Goal: Information Seeking & Learning: Check status

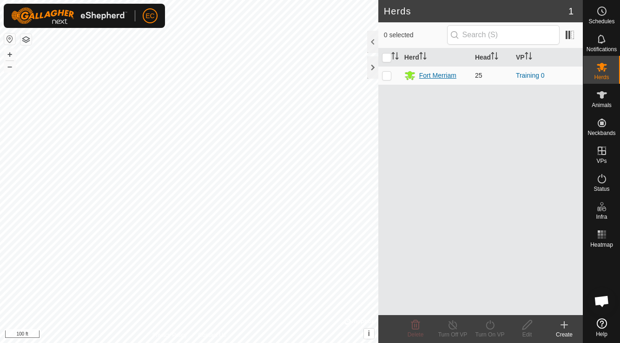
click at [429, 75] on div "Fort Merriam" at bounding box center [437, 76] width 37 height 10
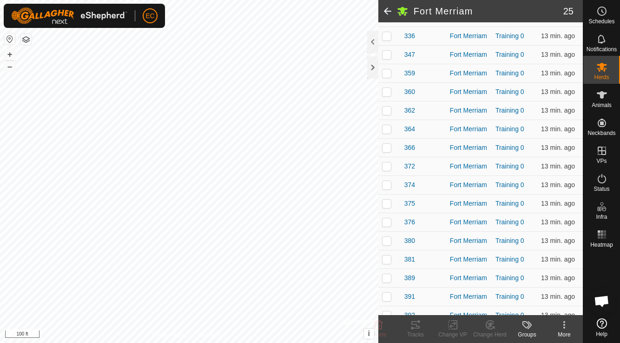
scroll to position [299, 0]
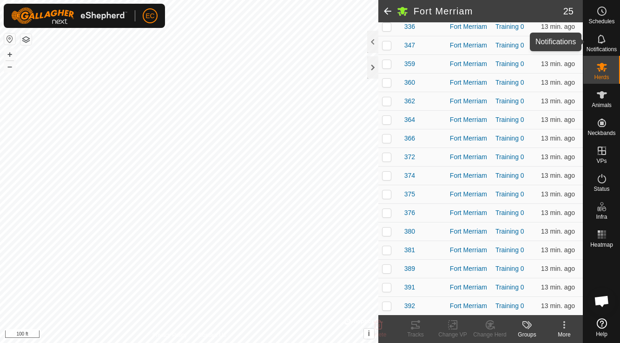
click at [604, 44] on icon at bounding box center [601, 38] width 11 height 11
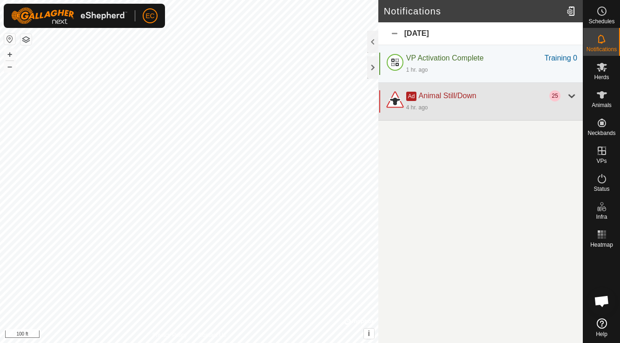
click at [573, 96] on div at bounding box center [571, 95] width 11 height 11
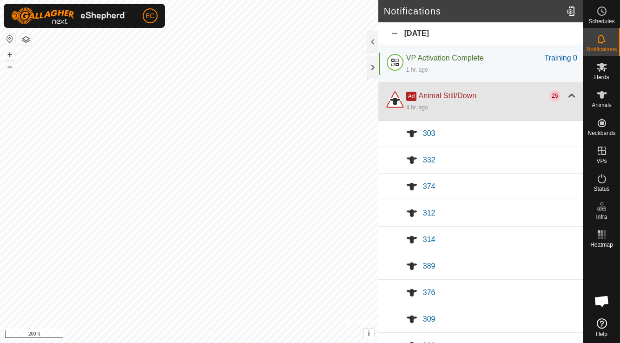
click at [572, 95] on div at bounding box center [571, 95] width 11 height 11
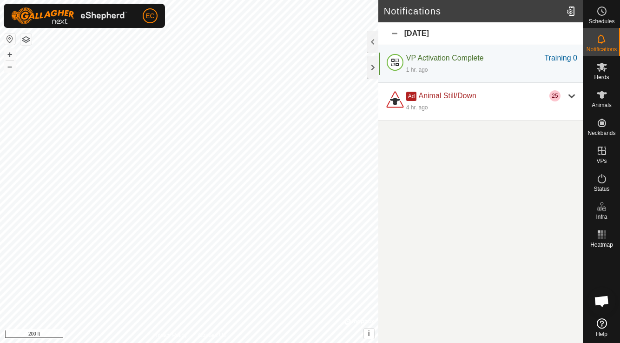
click at [395, 34] on div "[DATE]" at bounding box center [480, 33] width 205 height 23
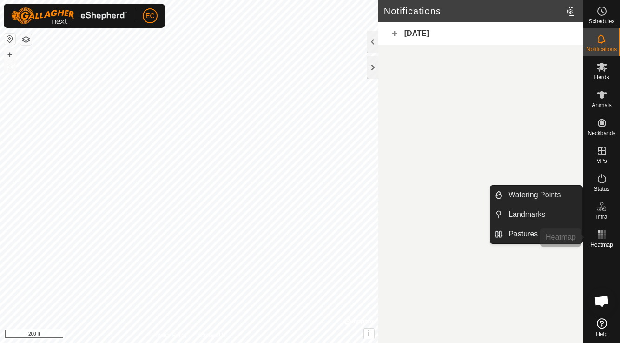
click at [601, 242] on span "Heatmap" at bounding box center [601, 245] width 23 height 6
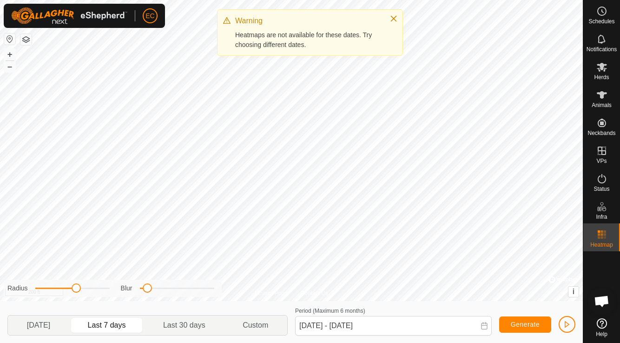
click at [135, 325] on p-togglebutton "Last 7 days" at bounding box center [106, 325] width 75 height 20
click at [119, 324] on p-togglebutton "Last 7 days" at bounding box center [106, 325] width 75 height 20
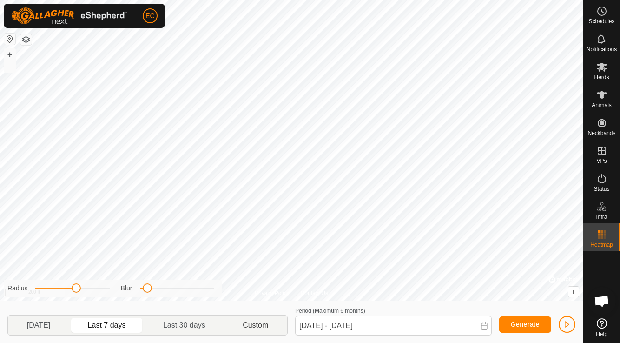
click at [256, 324] on p-togglebutton "Custom" at bounding box center [255, 325] width 63 height 20
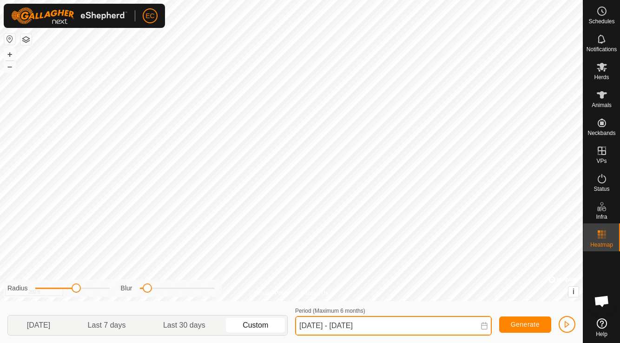
click at [361, 326] on input "[DATE] - [DATE]" at bounding box center [393, 326] width 197 height 20
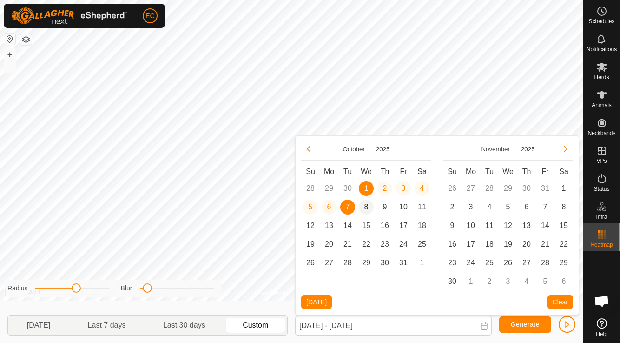
click at [368, 205] on span "8" at bounding box center [366, 206] width 15 height 15
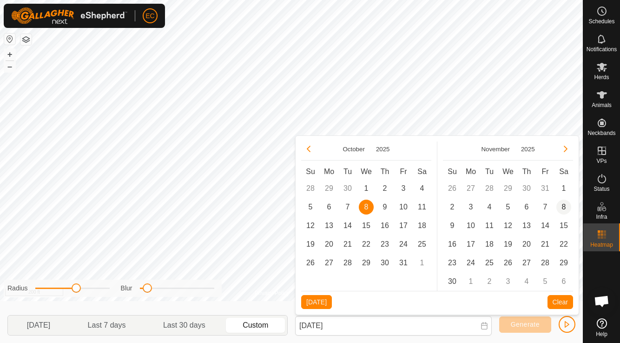
click at [564, 202] on span "8" at bounding box center [563, 206] width 15 height 15
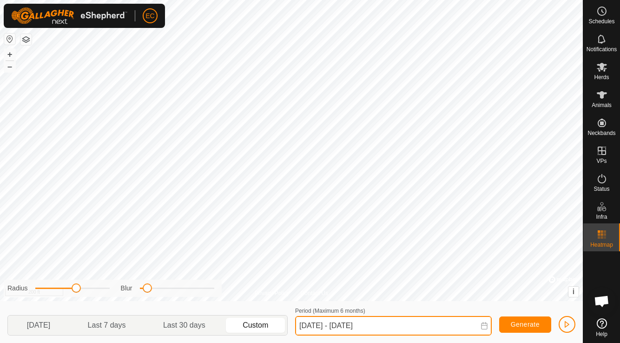
click at [413, 327] on input "[DATE] - [DATE]" at bounding box center [393, 326] width 197 height 20
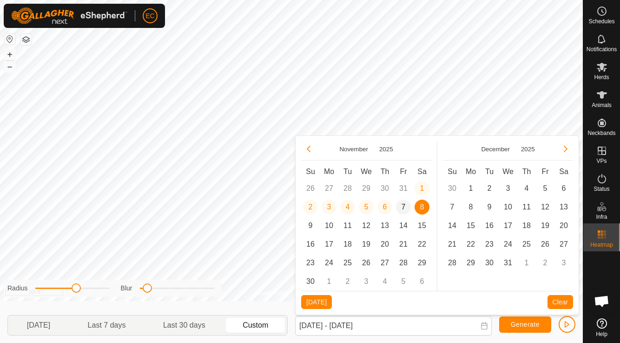
click at [401, 206] on span "7" at bounding box center [403, 206] width 15 height 15
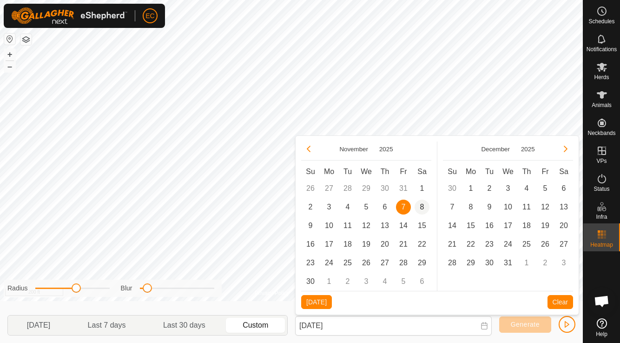
click at [419, 207] on span "8" at bounding box center [422, 206] width 15 height 15
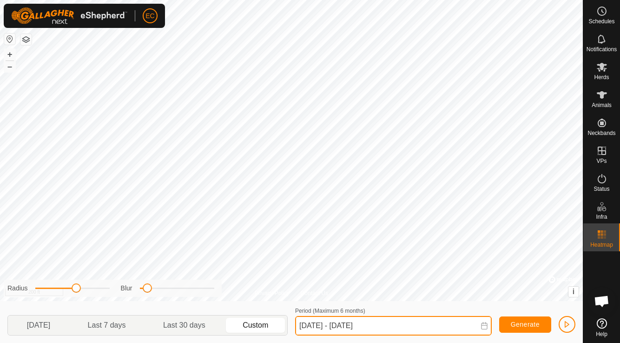
click at [420, 318] on input "[DATE] - [DATE]" at bounding box center [393, 326] width 197 height 20
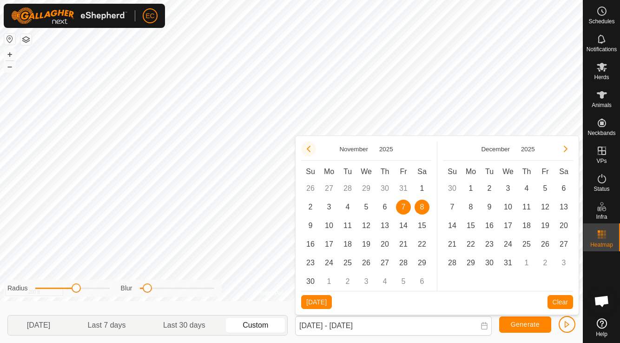
click at [308, 148] on button "Previous Month" at bounding box center [308, 148] width 15 height 15
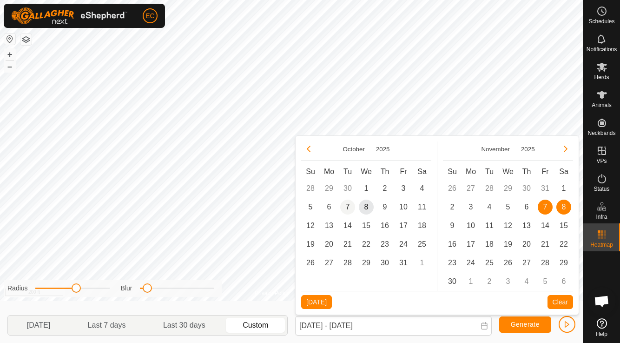
click at [350, 208] on span "7" at bounding box center [347, 206] width 15 height 15
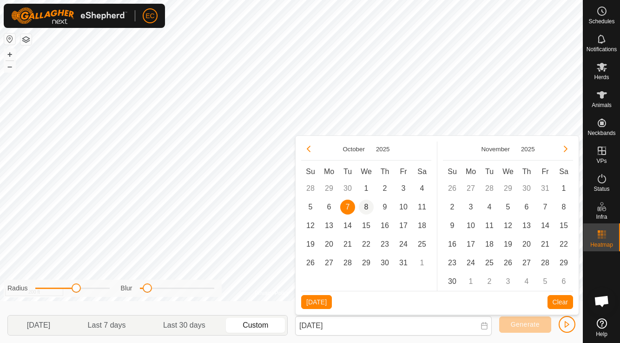
click at [367, 209] on span "8" at bounding box center [366, 206] width 15 height 15
type input "[DATE] - [DATE]"
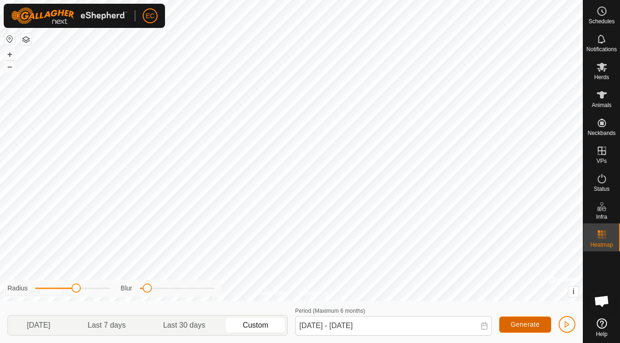
click at [521, 325] on span "Generate" at bounding box center [525, 323] width 29 height 7
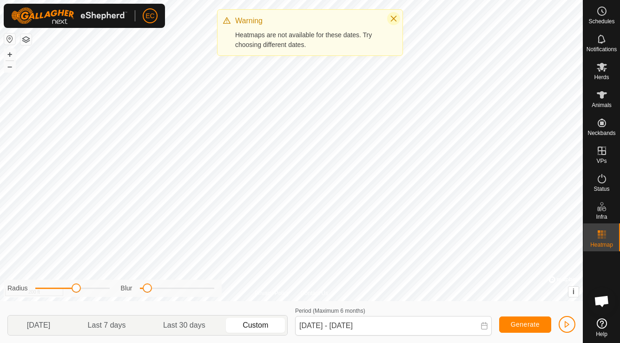
click at [396, 17] on icon "Close" at bounding box center [393, 18] width 7 height 7
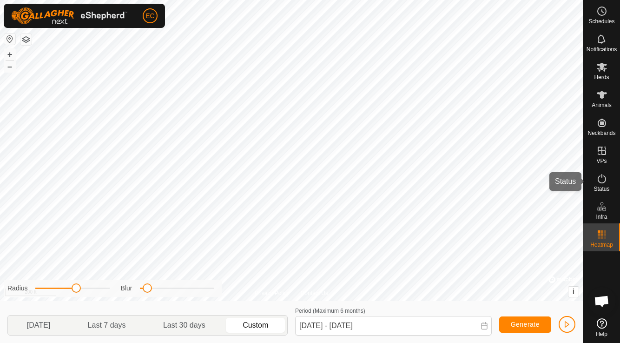
click at [604, 186] on span "Status" at bounding box center [602, 189] width 16 height 6
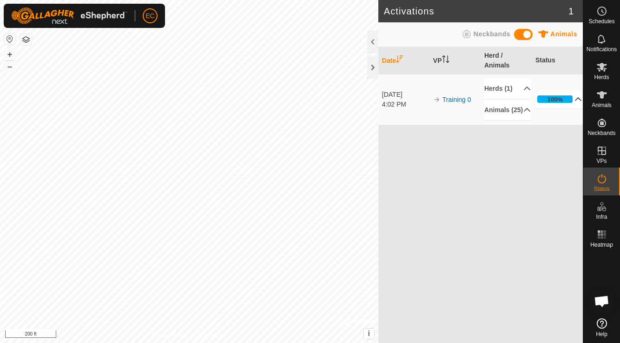
click at [571, 108] on p-accordion-header "100%" at bounding box center [558, 99] width 46 height 19
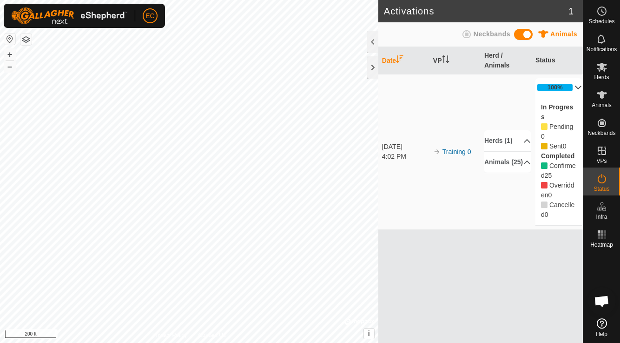
click at [570, 89] on p-accordion-header "100%" at bounding box center [558, 87] width 46 height 19
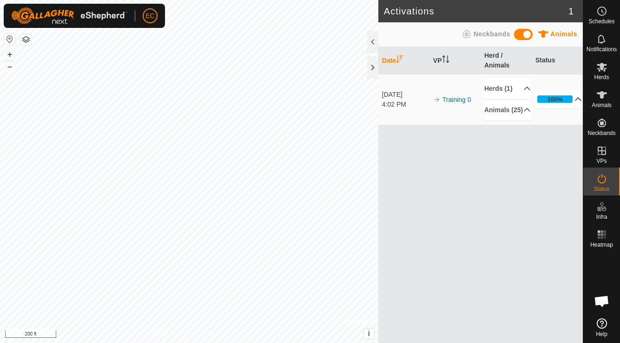
click at [574, 108] on p-accordion-header "100%" at bounding box center [558, 99] width 46 height 19
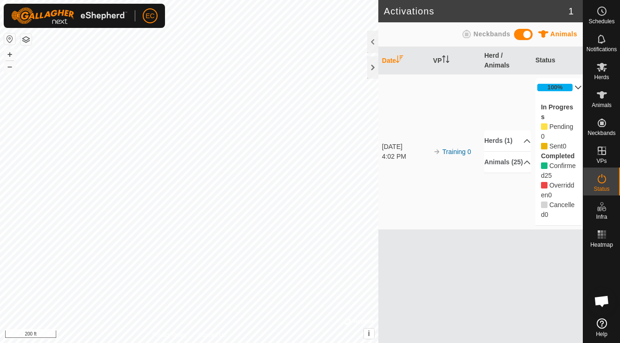
click at [572, 87] on p-accordion-header "100%" at bounding box center [558, 87] width 46 height 19
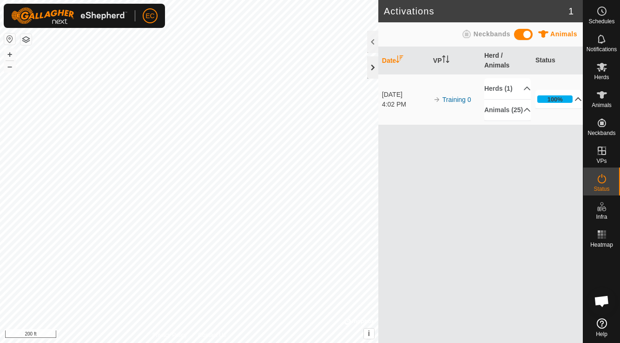
click at [375, 68] on div at bounding box center [372, 67] width 11 height 22
